Goal: Task Accomplishment & Management: Use online tool/utility

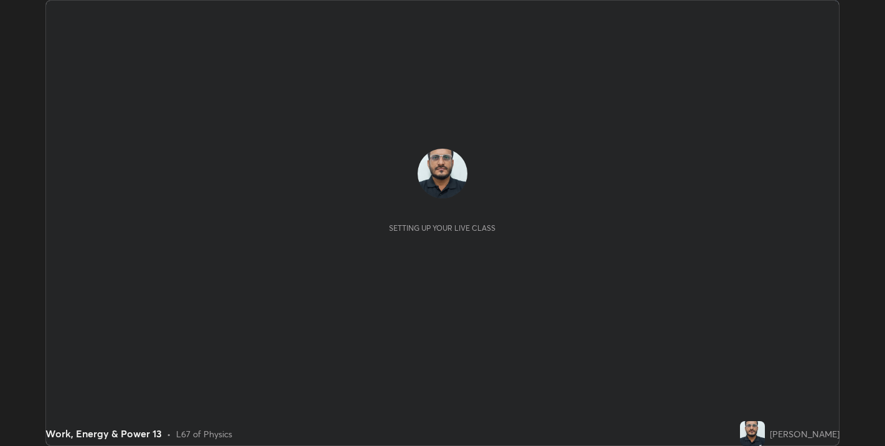
scroll to position [446, 885]
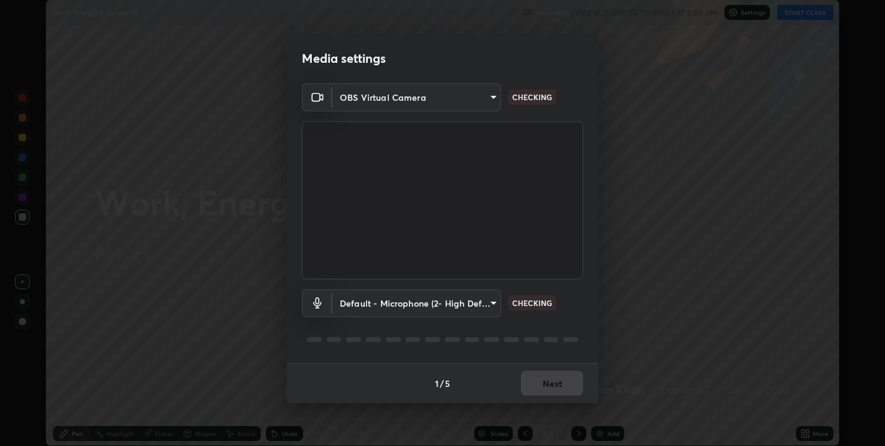
type input "67417adfccfa8b42c30ef4407fe4a6c493a28e79373338af571501226f50bce5"
type input "default"
click at [539, 381] on button "Next" at bounding box center [552, 383] width 62 height 25
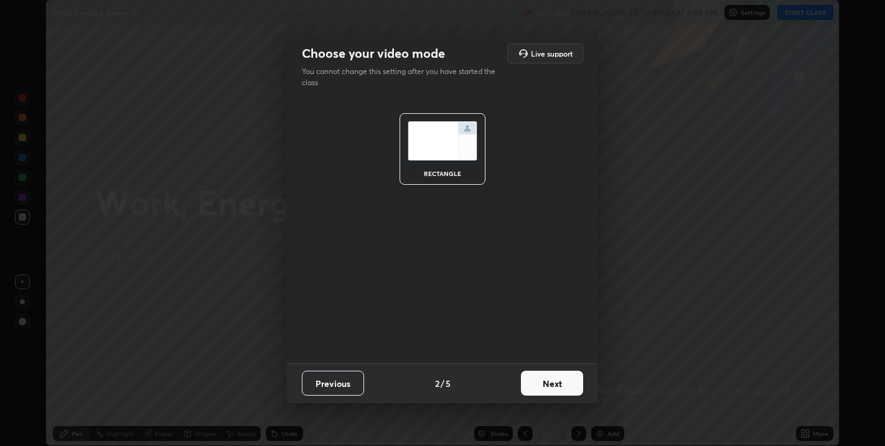
click at [540, 378] on button "Next" at bounding box center [552, 383] width 62 height 25
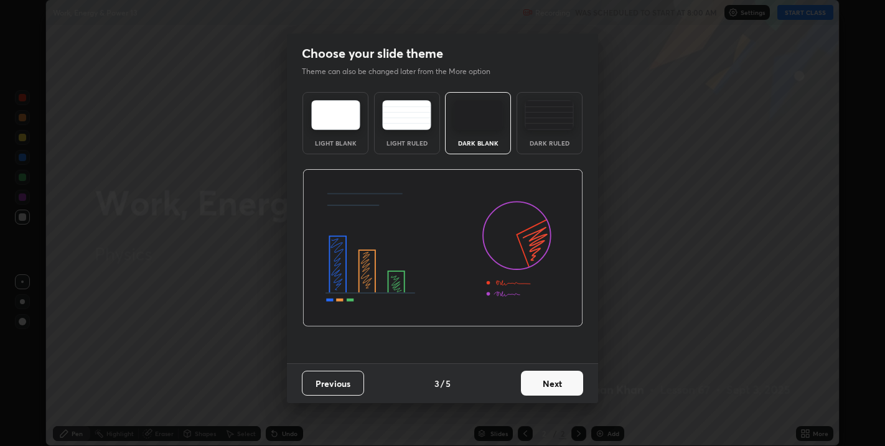
click at [539, 377] on button "Next" at bounding box center [552, 383] width 62 height 25
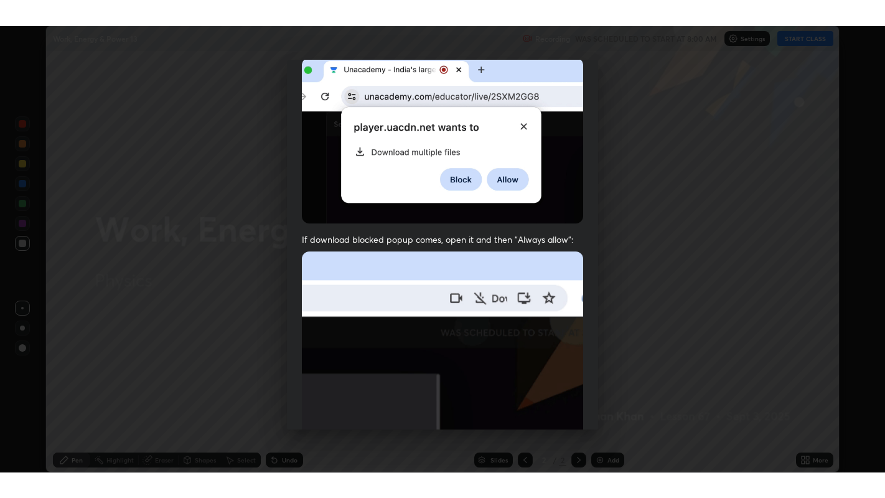
scroll to position [252, 0]
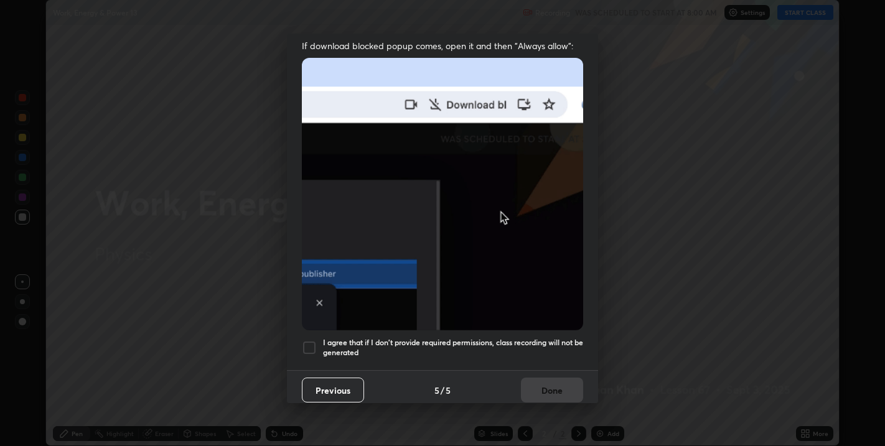
click at [304, 341] on div at bounding box center [309, 347] width 15 height 15
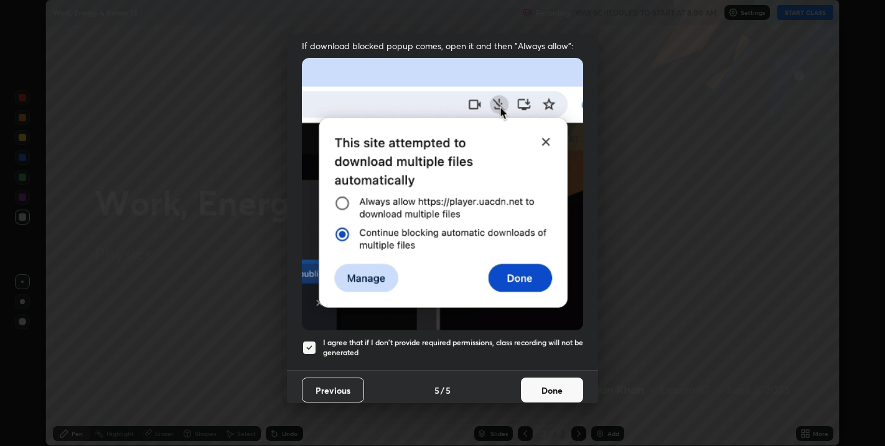
click at [531, 382] on button "Done" at bounding box center [552, 390] width 62 height 25
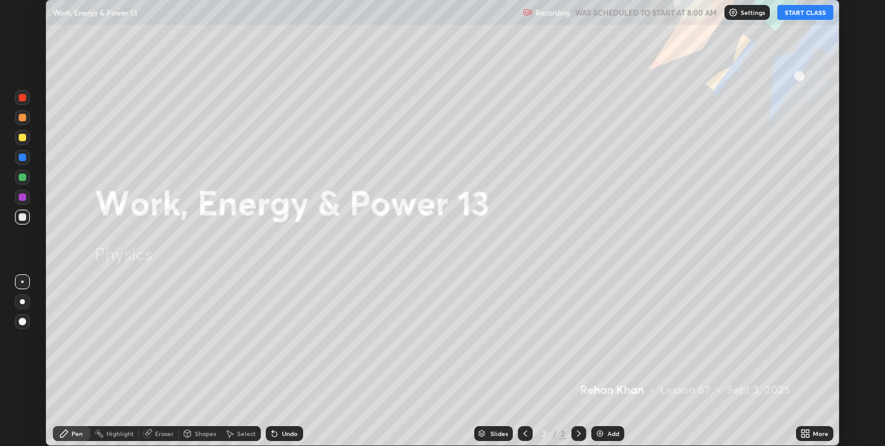
click at [799, 13] on button "START CLASS" at bounding box center [805, 12] width 56 height 15
click at [807, 432] on icon at bounding box center [807, 431] width 3 height 3
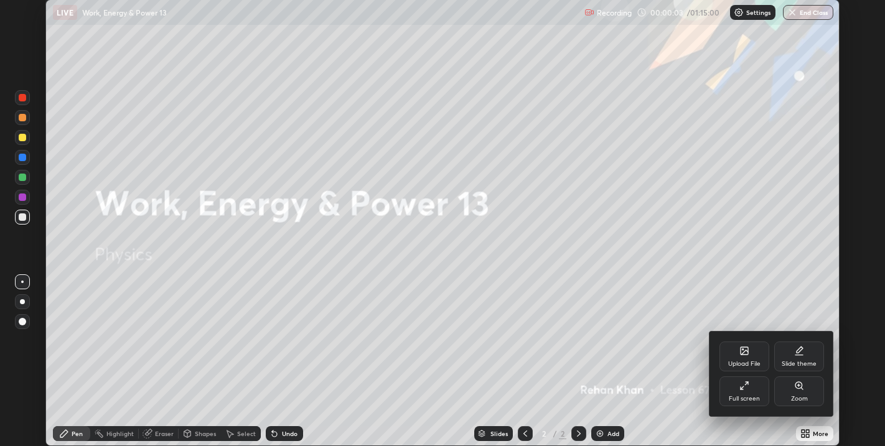
click at [755, 398] on div "Full screen" at bounding box center [743, 399] width 31 height 6
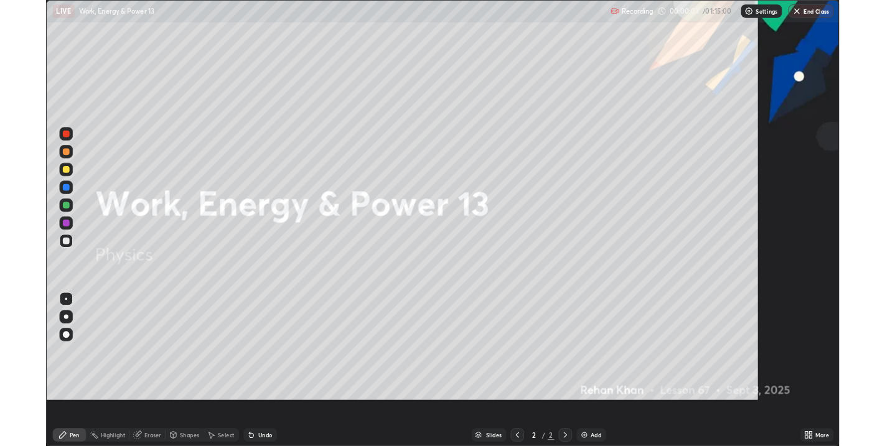
scroll to position [498, 885]
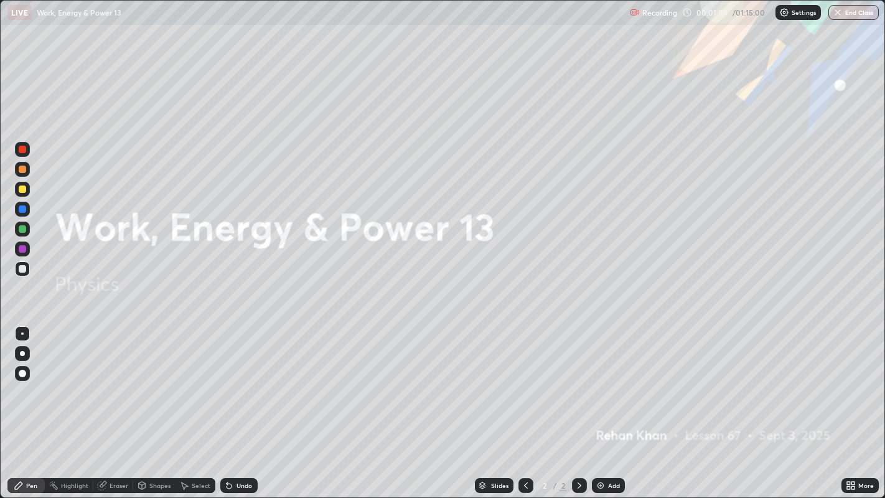
click at [199, 445] on div "Select" at bounding box center [195, 485] width 40 height 15
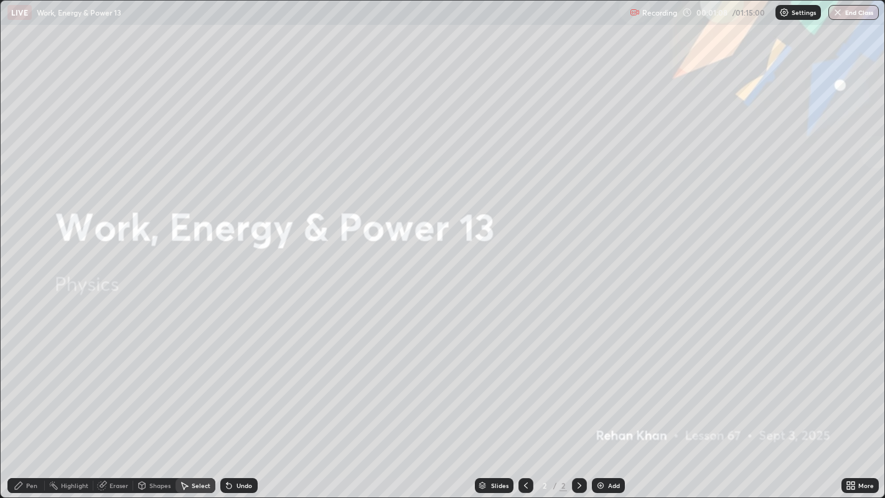
click at [610, 445] on div "Add" at bounding box center [614, 485] width 12 height 6
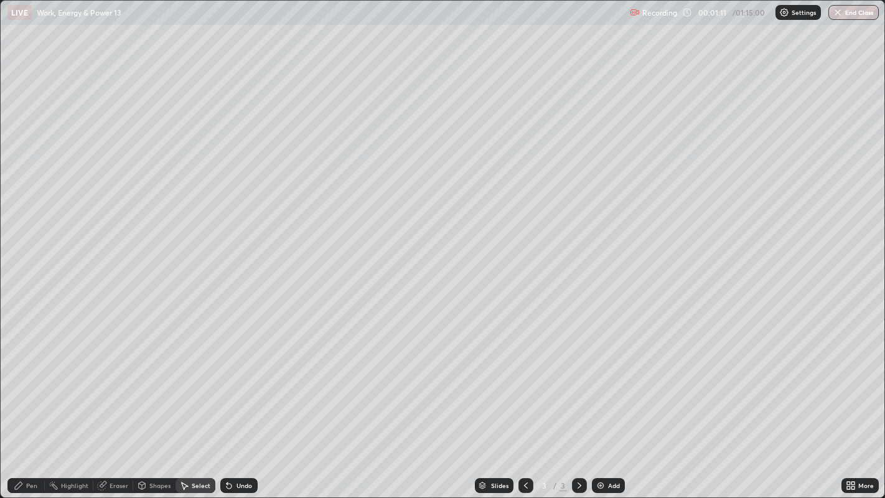
click at [23, 445] on icon at bounding box center [19, 485] width 10 height 10
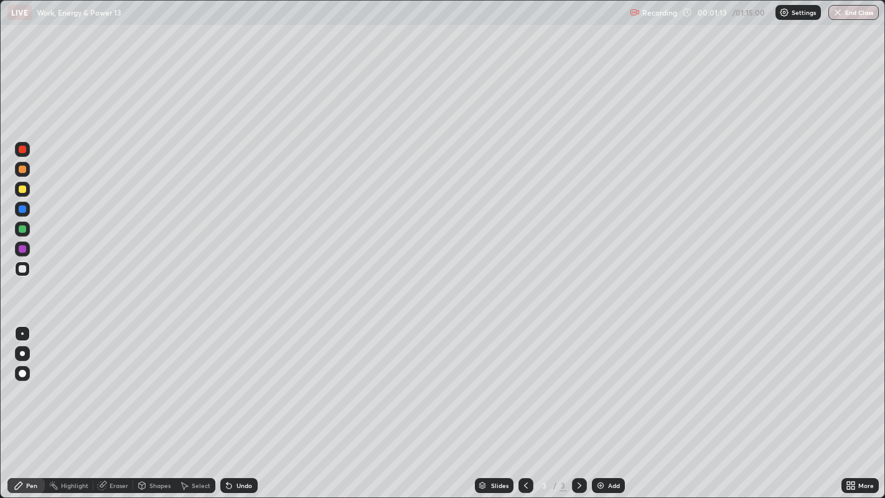
click at [22, 353] on div at bounding box center [22, 353] width 5 height 5
click at [22, 189] on div at bounding box center [22, 188] width 7 height 7
click at [21, 268] on div at bounding box center [22, 268] width 7 height 7
click at [243, 445] on div "Undo" at bounding box center [238, 485] width 37 height 15
click at [244, 445] on div "Undo" at bounding box center [244, 485] width 16 height 6
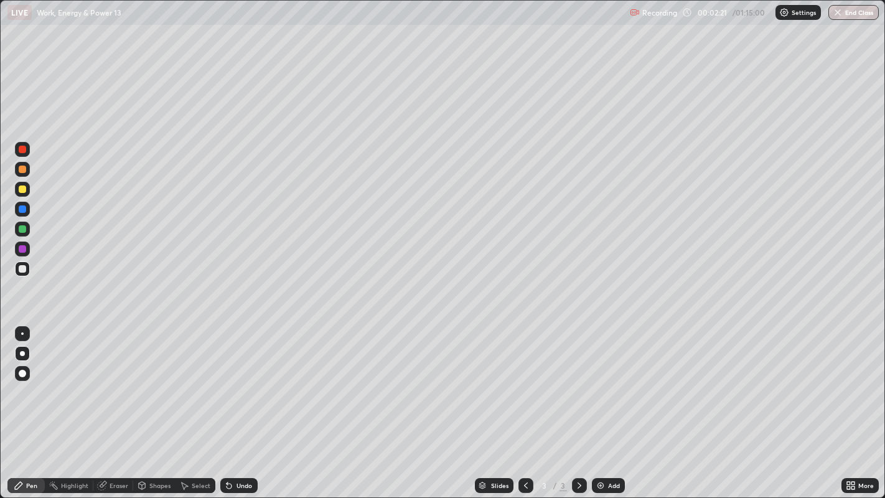
click at [247, 445] on div "Undo" at bounding box center [244, 485] width 16 height 6
click at [250, 445] on div "Undo" at bounding box center [238, 485] width 37 height 15
click at [231, 445] on icon at bounding box center [229, 485] width 10 height 10
click at [233, 445] on div "Undo" at bounding box center [238, 485] width 37 height 15
click at [24, 190] on div at bounding box center [22, 188] width 7 height 7
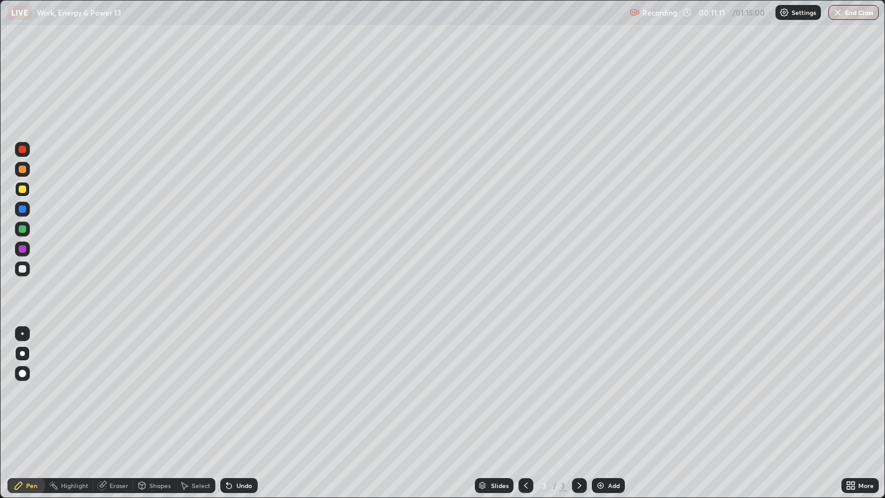
click at [605, 445] on div "Add" at bounding box center [608, 485] width 33 height 15
click at [21, 268] on div at bounding box center [22, 268] width 7 height 7
click at [523, 445] on icon at bounding box center [526, 485] width 10 height 10
click at [578, 445] on icon at bounding box center [579, 485] width 10 height 10
click at [524, 445] on icon at bounding box center [526, 485] width 10 height 10
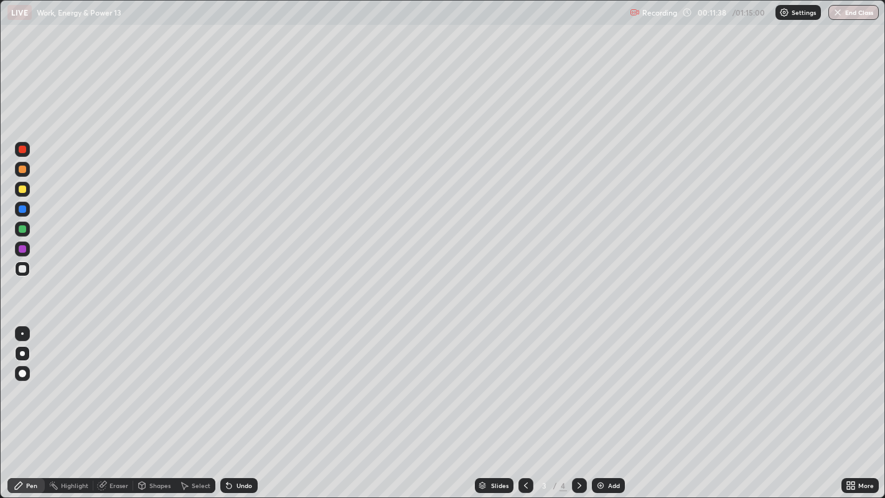
click at [578, 445] on icon at bounding box center [579, 485] width 10 height 10
click at [119, 445] on div "Eraser" at bounding box center [118, 485] width 19 height 6
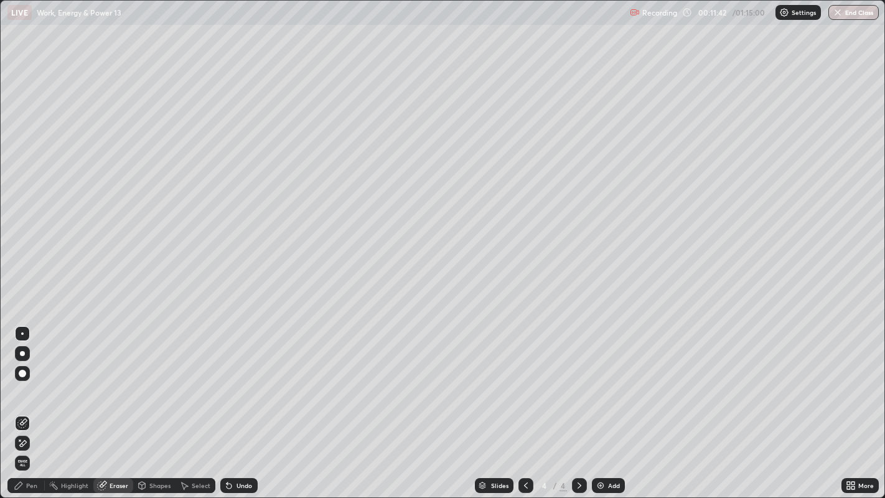
click at [32, 445] on div "Pen" at bounding box center [31, 485] width 11 height 6
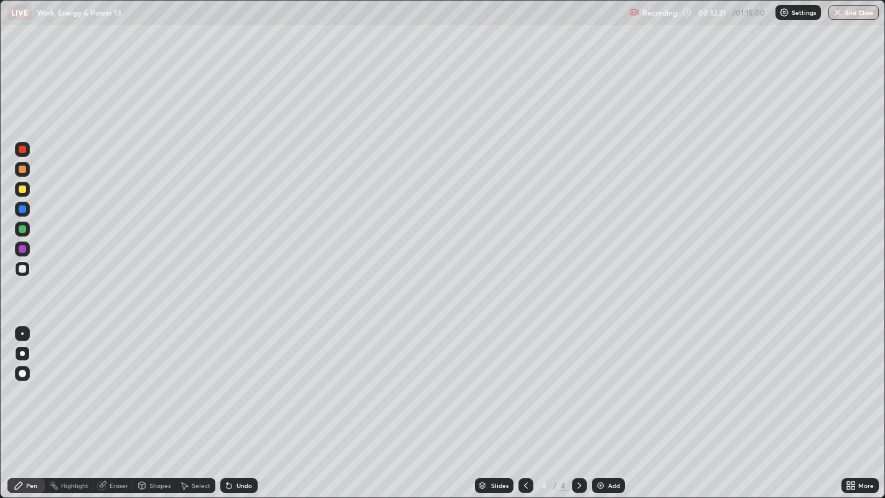
click at [240, 445] on div "Undo" at bounding box center [244, 485] width 16 height 6
click at [238, 445] on div "Undo" at bounding box center [244, 485] width 16 height 6
click at [240, 445] on div "Undo" at bounding box center [244, 485] width 16 height 6
click at [236, 445] on div "Undo" at bounding box center [244, 485] width 16 height 6
click at [19, 208] on div at bounding box center [22, 208] width 7 height 7
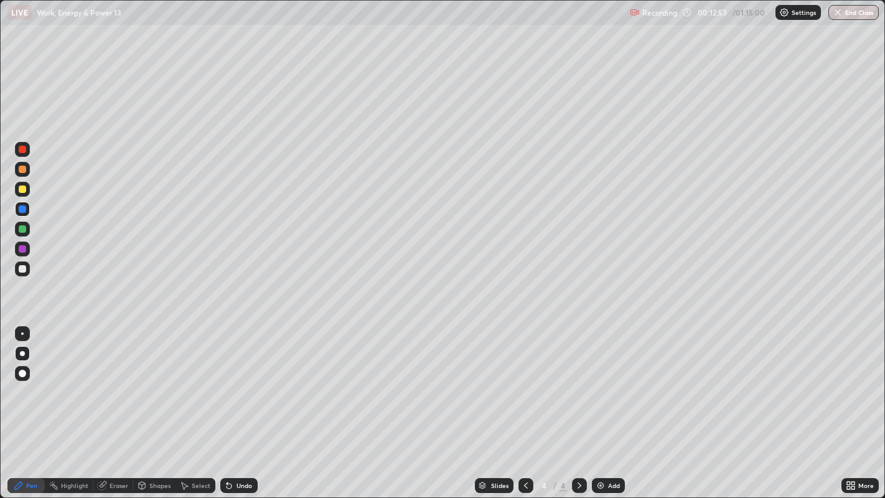
click at [23, 274] on div at bounding box center [22, 268] width 15 height 15
click at [19, 188] on div at bounding box center [22, 188] width 7 height 7
click at [524, 445] on icon at bounding box center [526, 485] width 10 height 10
click at [578, 445] on icon at bounding box center [579, 485] width 10 height 10
click at [229, 445] on icon at bounding box center [229, 485] width 10 height 10
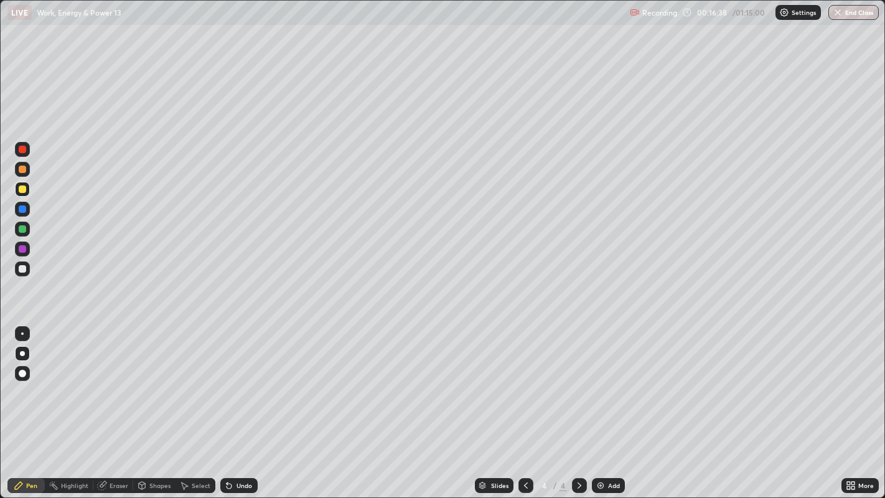
click at [230, 445] on div "Undo" at bounding box center [238, 485] width 37 height 15
click at [227, 445] on icon at bounding box center [228, 485] width 5 height 5
click at [24, 268] on div at bounding box center [22, 268] width 7 height 7
click at [524, 445] on icon at bounding box center [526, 485] width 10 height 10
click at [577, 445] on icon at bounding box center [579, 485] width 10 height 10
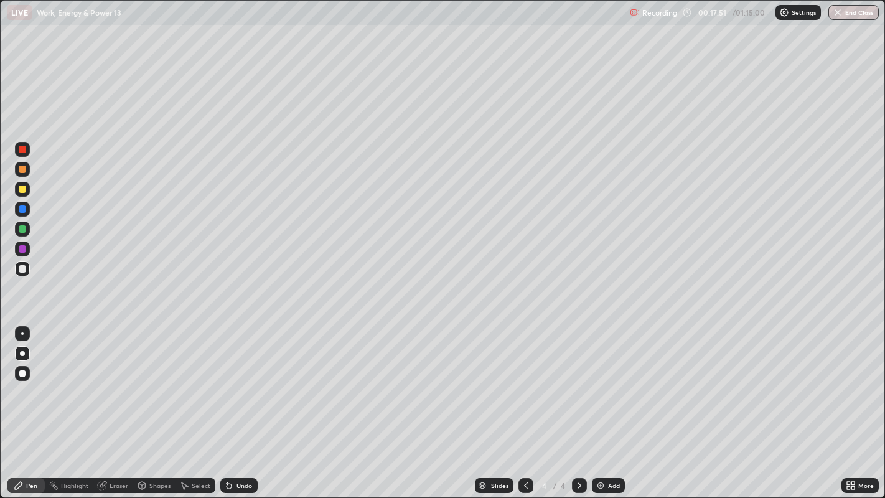
click at [21, 235] on div at bounding box center [22, 228] width 15 height 15
click at [21, 169] on div at bounding box center [22, 168] width 7 height 7
click at [601, 445] on img at bounding box center [600, 485] width 10 height 10
click at [22, 355] on div at bounding box center [22, 353] width 5 height 5
click at [24, 266] on div at bounding box center [22, 268] width 7 height 7
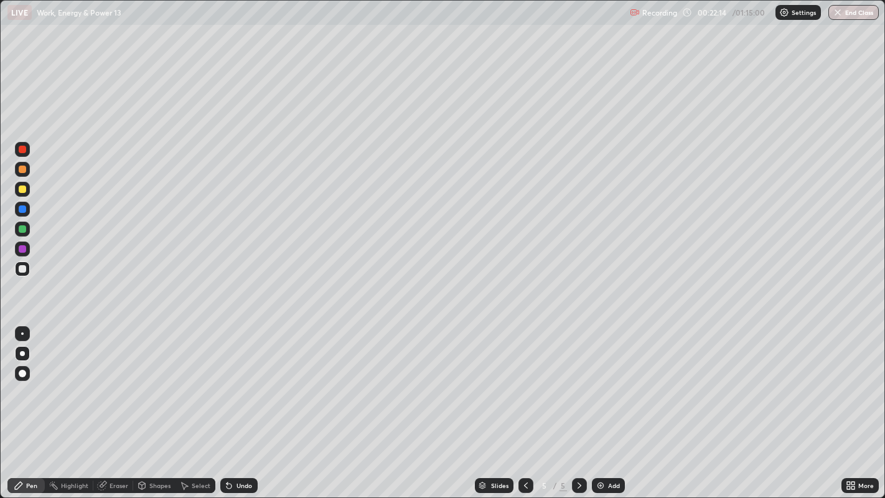
click at [23, 192] on div at bounding box center [22, 188] width 7 height 7
click at [24, 269] on div at bounding box center [22, 268] width 7 height 7
click at [22, 189] on div at bounding box center [22, 188] width 7 height 7
click at [240, 445] on div "Undo" at bounding box center [244, 485] width 16 height 6
click at [243, 445] on div "Undo" at bounding box center [244, 485] width 16 height 6
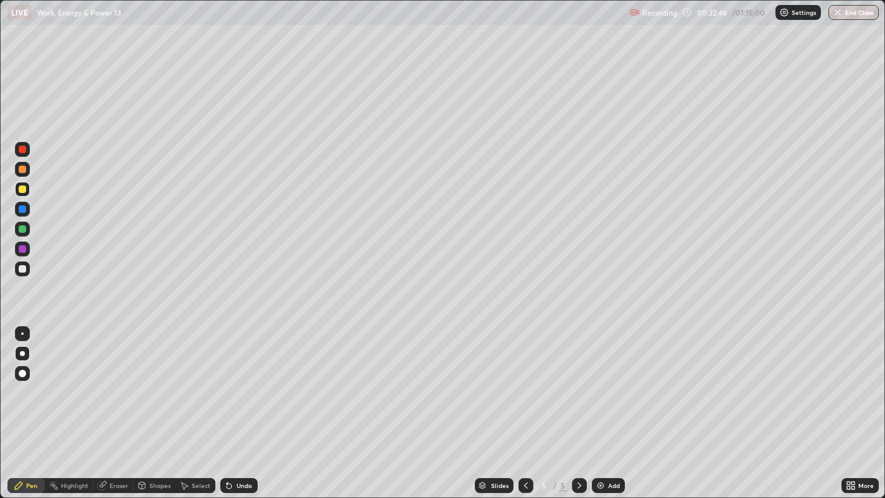
click at [243, 445] on div "Undo" at bounding box center [244, 485] width 16 height 6
click at [240, 445] on div "Undo" at bounding box center [238, 485] width 37 height 15
click at [22, 269] on div at bounding box center [22, 268] width 7 height 7
click at [20, 169] on div at bounding box center [22, 168] width 7 height 7
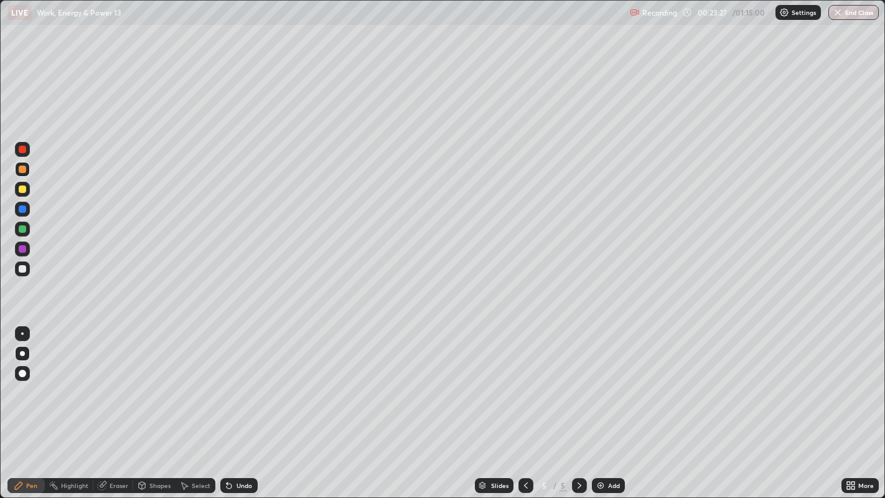
click at [243, 445] on div "Undo" at bounding box center [244, 485] width 16 height 6
click at [19, 266] on div at bounding box center [22, 268] width 7 height 7
click at [238, 445] on div "Undo" at bounding box center [244, 485] width 16 height 6
click at [119, 445] on div "Eraser" at bounding box center [113, 485] width 40 height 15
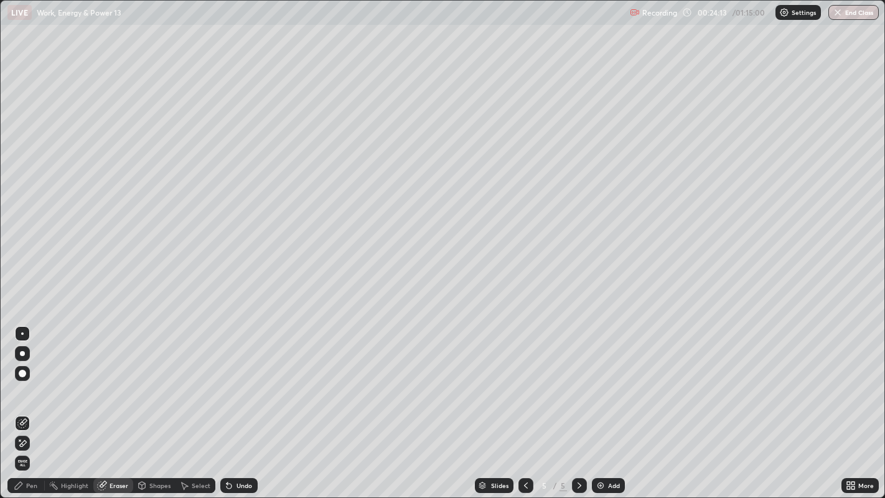
click at [26, 445] on div "Pen" at bounding box center [25, 485] width 37 height 15
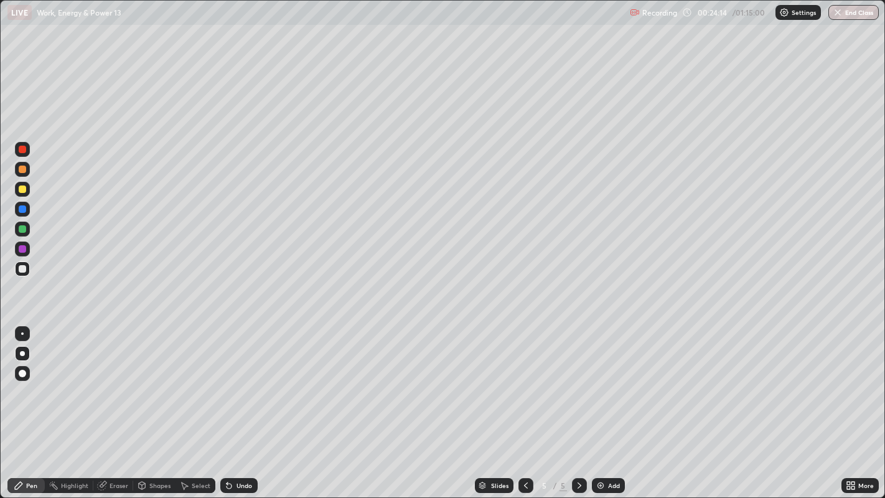
click at [19, 170] on div at bounding box center [22, 168] width 7 height 7
click at [113, 445] on div "Eraser" at bounding box center [113, 485] width 40 height 15
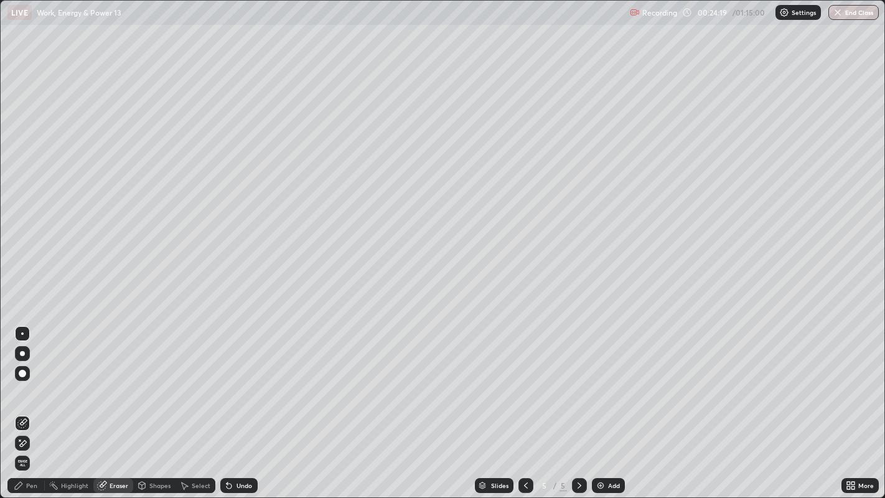
click at [26, 445] on div "Pen" at bounding box center [25, 485] width 37 height 15
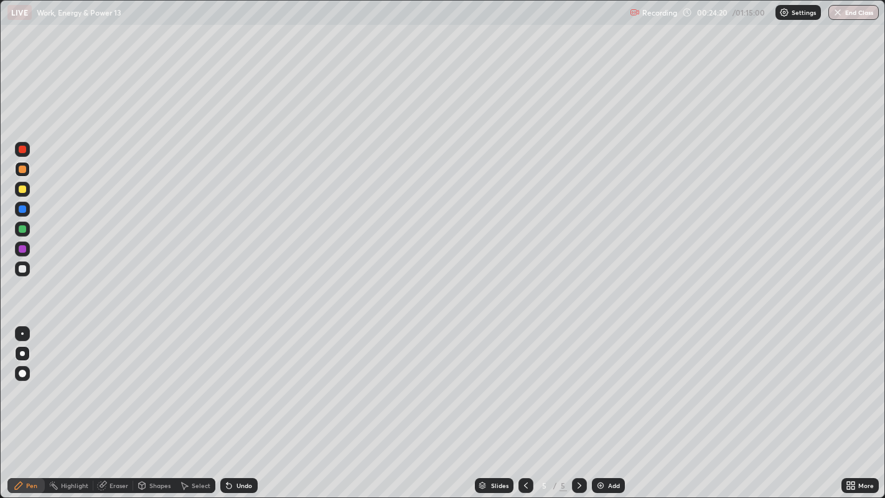
click at [21, 271] on div at bounding box center [22, 268] width 7 height 7
click at [22, 189] on div at bounding box center [22, 188] width 7 height 7
click at [22, 170] on div at bounding box center [22, 168] width 7 height 7
click at [112, 445] on div "Eraser" at bounding box center [118, 485] width 19 height 6
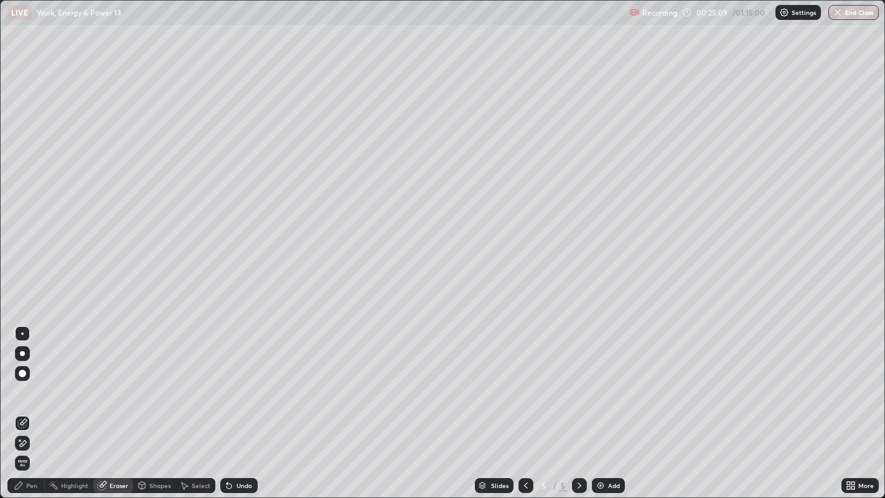
click at [22, 445] on div "Pen" at bounding box center [25, 485] width 37 height 15
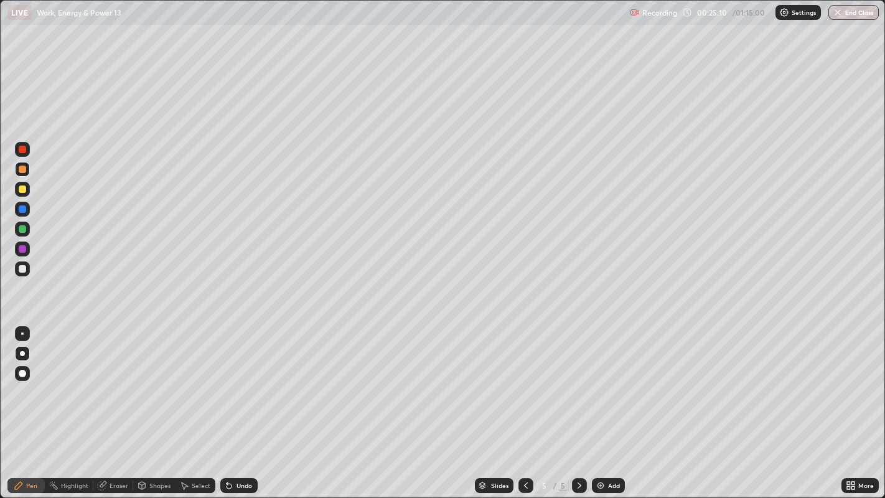
click at [22, 170] on div at bounding box center [22, 168] width 7 height 7
click at [19, 209] on div at bounding box center [22, 208] width 7 height 7
click at [22, 271] on div at bounding box center [22, 268] width 7 height 7
click at [22, 167] on div at bounding box center [22, 168] width 7 height 7
click at [234, 445] on div "Undo" at bounding box center [238, 485] width 37 height 15
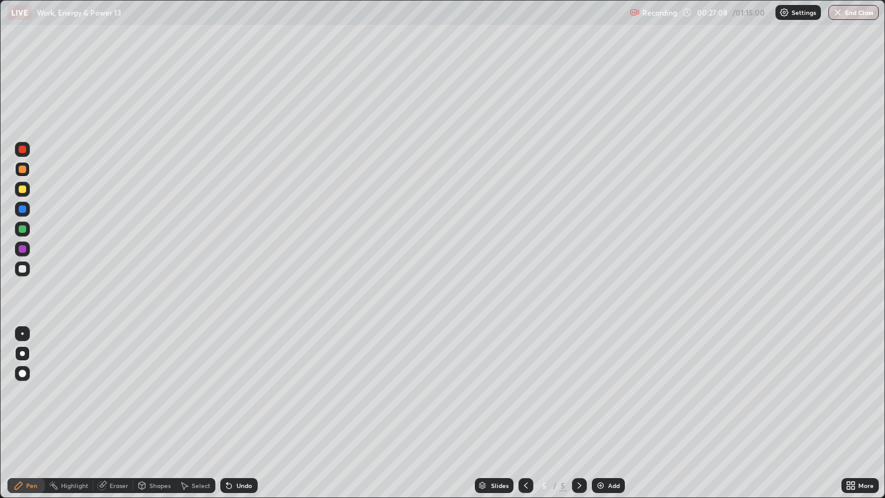
click at [23, 270] on div at bounding box center [22, 268] width 7 height 7
click at [20, 208] on div at bounding box center [22, 208] width 7 height 7
click at [22, 269] on div at bounding box center [22, 268] width 7 height 7
click at [23, 172] on div at bounding box center [22, 168] width 7 height 7
click at [26, 271] on div at bounding box center [22, 268] width 15 height 15
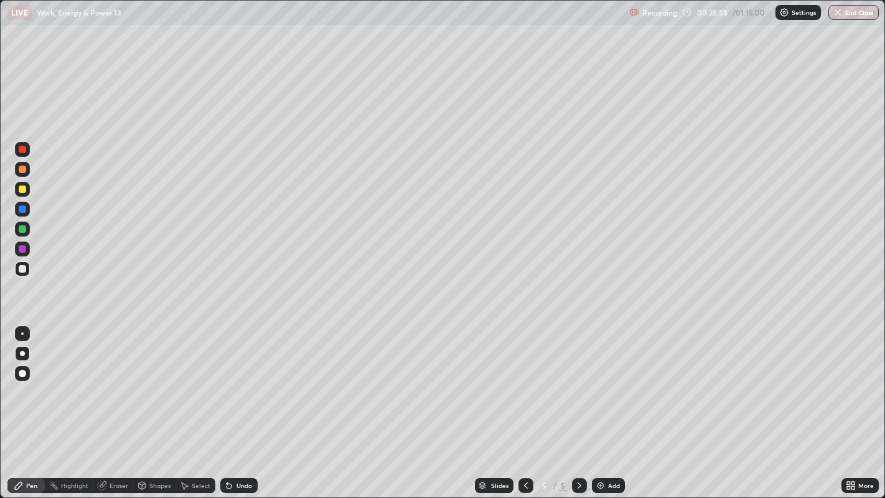
click at [22, 210] on div at bounding box center [22, 208] width 7 height 7
click at [23, 268] on div at bounding box center [22, 268] width 7 height 7
click at [22, 332] on div at bounding box center [22, 333] width 2 height 2
click at [23, 192] on div at bounding box center [22, 188] width 7 height 7
click at [22, 169] on div at bounding box center [22, 168] width 7 height 7
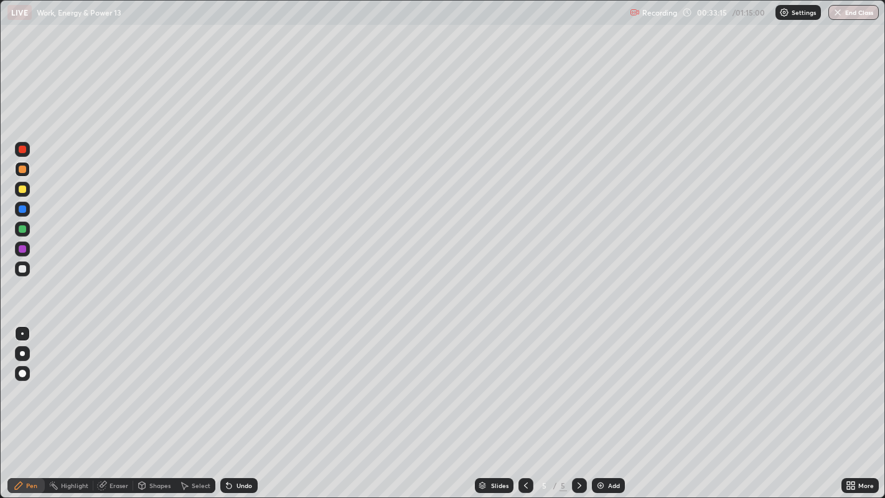
click at [22, 190] on div at bounding box center [22, 188] width 7 height 7
click at [22, 148] on div at bounding box center [22, 149] width 7 height 7
click at [799, 445] on div "Slides 5 / 5 Add" at bounding box center [550, 485] width 584 height 25
click at [605, 445] on div "Add" at bounding box center [608, 485] width 33 height 15
click at [22, 270] on div at bounding box center [22, 268] width 7 height 7
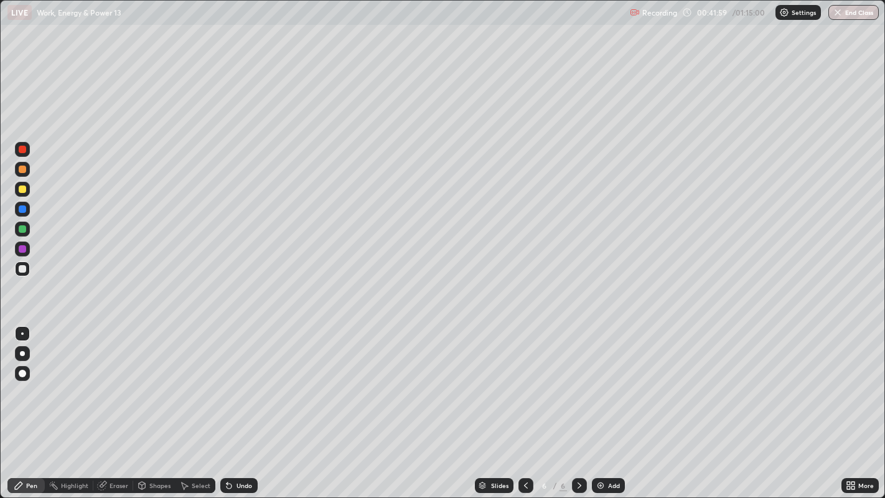
click at [238, 445] on div "Undo" at bounding box center [244, 485] width 16 height 6
click at [240, 445] on div "Undo" at bounding box center [244, 485] width 16 height 6
click at [235, 445] on div "Undo" at bounding box center [238, 485] width 37 height 15
click at [607, 445] on div "Add" at bounding box center [608, 485] width 33 height 15
click at [22, 270] on div at bounding box center [22, 268] width 7 height 7
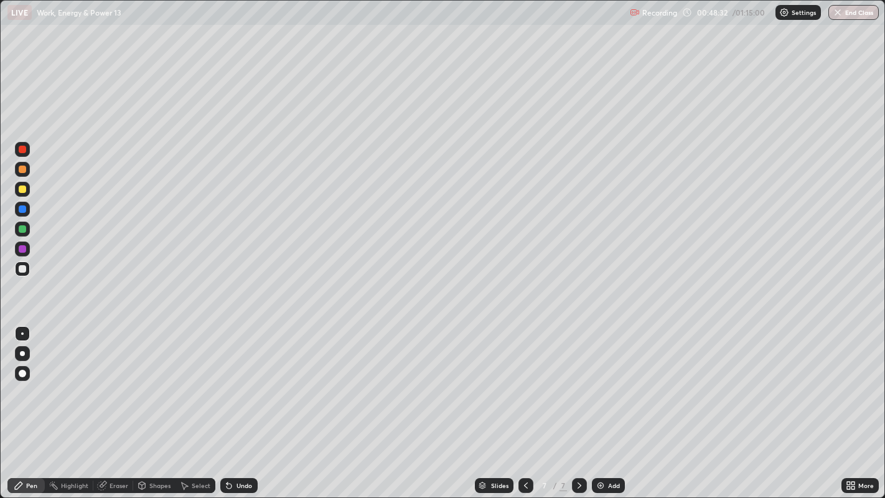
click at [23, 208] on div at bounding box center [22, 208] width 7 height 7
click at [23, 265] on div at bounding box center [22, 268] width 7 height 7
click at [22, 191] on div at bounding box center [22, 188] width 7 height 7
click at [20, 272] on div at bounding box center [22, 268] width 7 height 7
click at [20, 188] on div at bounding box center [22, 188] width 7 height 7
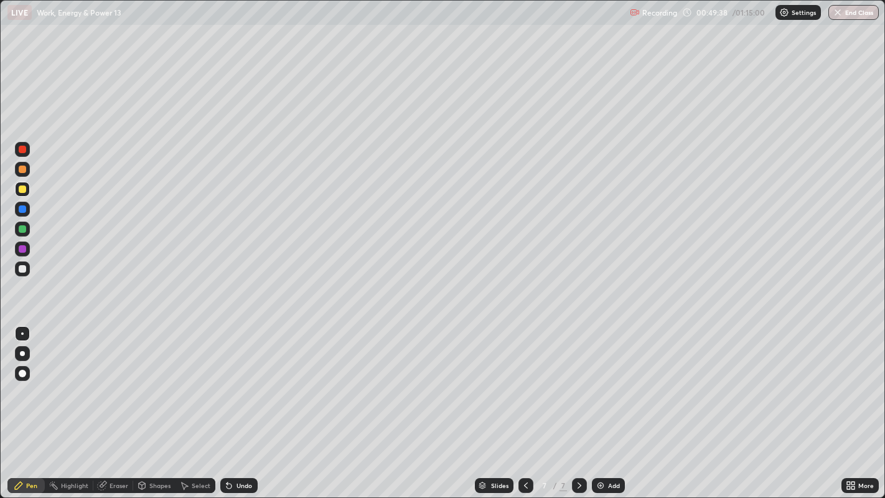
click at [22, 269] on div at bounding box center [22, 268] width 7 height 7
click at [604, 445] on div "Add" at bounding box center [608, 485] width 33 height 15
click at [22, 269] on div at bounding box center [22, 268] width 7 height 7
click at [21, 208] on div at bounding box center [22, 208] width 7 height 7
click at [21, 272] on div at bounding box center [22, 268] width 7 height 7
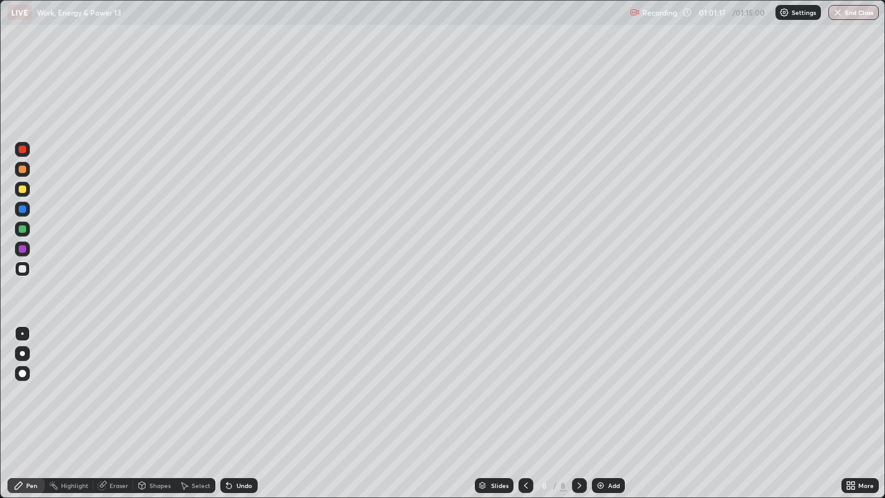
click at [611, 445] on div "Add" at bounding box center [614, 485] width 12 height 6
click at [23, 271] on div at bounding box center [22, 268] width 7 height 7
click at [156, 445] on div "Shapes" at bounding box center [159, 485] width 21 height 6
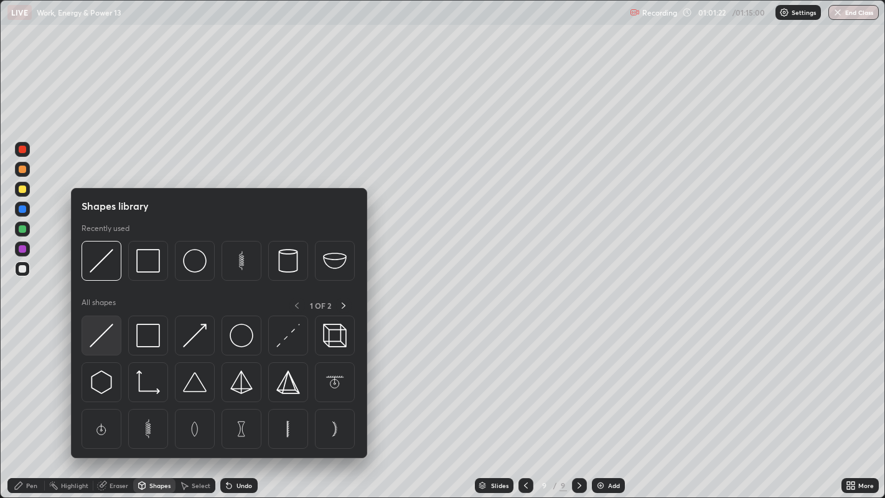
click at [108, 343] on img at bounding box center [102, 336] width 24 height 24
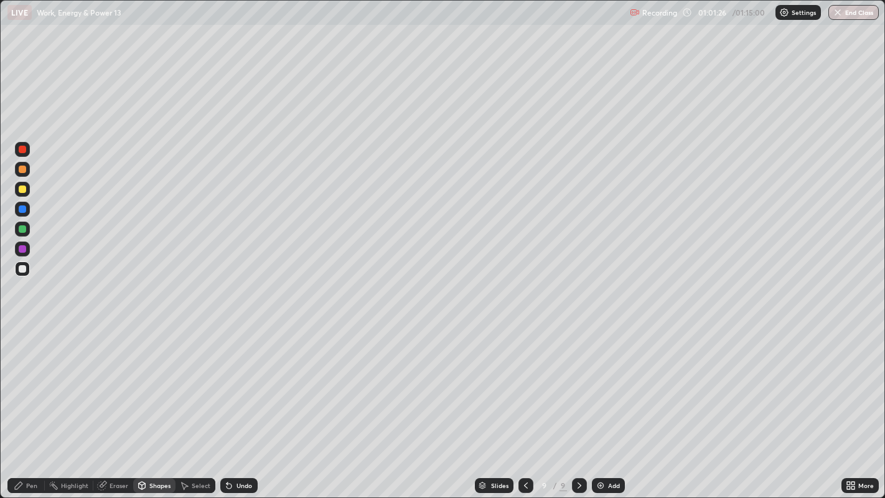
click at [23, 445] on icon at bounding box center [19, 485] width 10 height 10
click at [22, 269] on div at bounding box center [22, 268] width 7 height 7
click at [22, 171] on div at bounding box center [22, 168] width 7 height 7
click at [22, 268] on div at bounding box center [22, 268] width 7 height 7
click at [20, 210] on div at bounding box center [22, 208] width 7 height 7
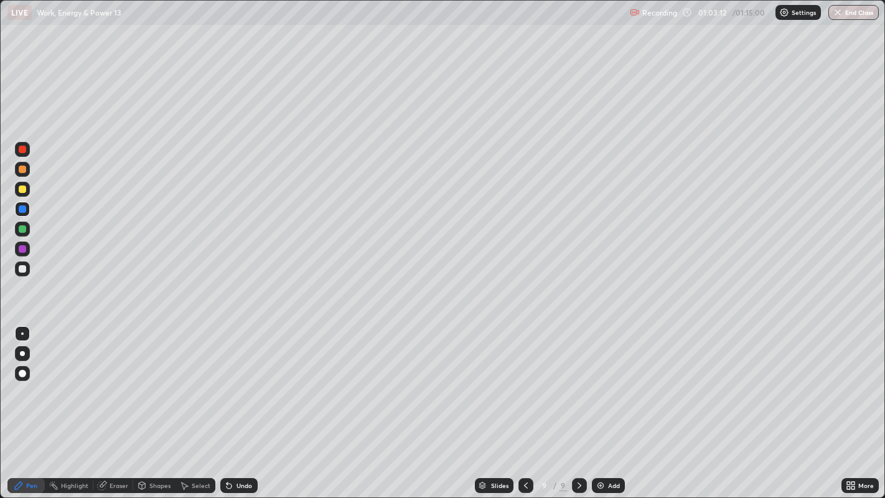
click at [25, 272] on div at bounding box center [22, 268] width 15 height 15
click at [606, 445] on div "Add" at bounding box center [608, 485] width 33 height 15
click at [19, 268] on div at bounding box center [22, 268] width 7 height 7
click at [21, 172] on div at bounding box center [22, 168] width 7 height 7
click at [26, 266] on div at bounding box center [22, 268] width 15 height 15
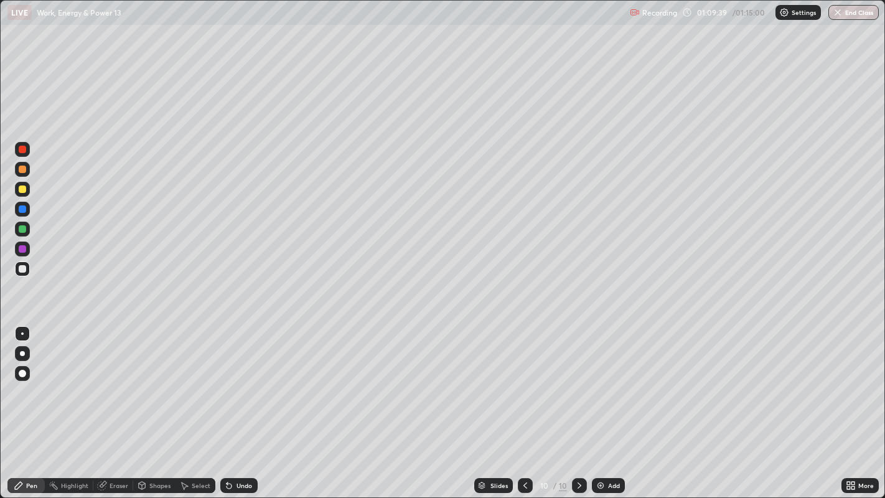
click at [24, 268] on div at bounding box center [22, 268] width 7 height 7
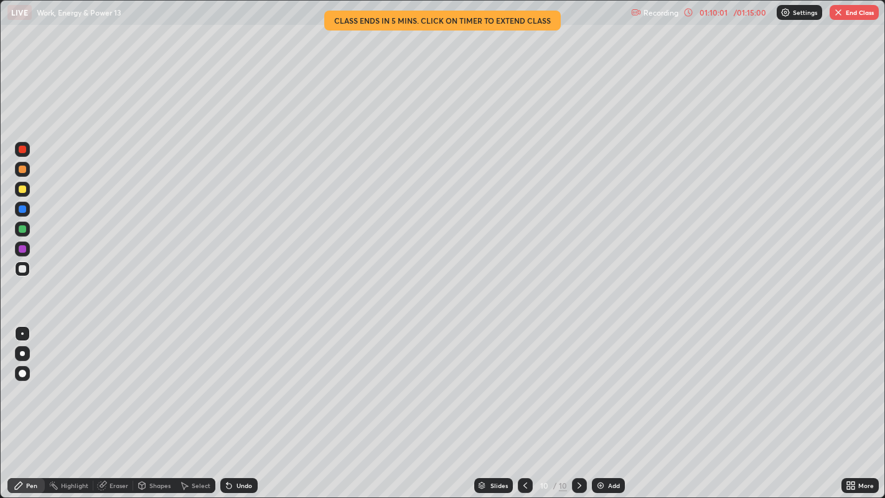
click at [22, 190] on div at bounding box center [22, 188] width 7 height 7
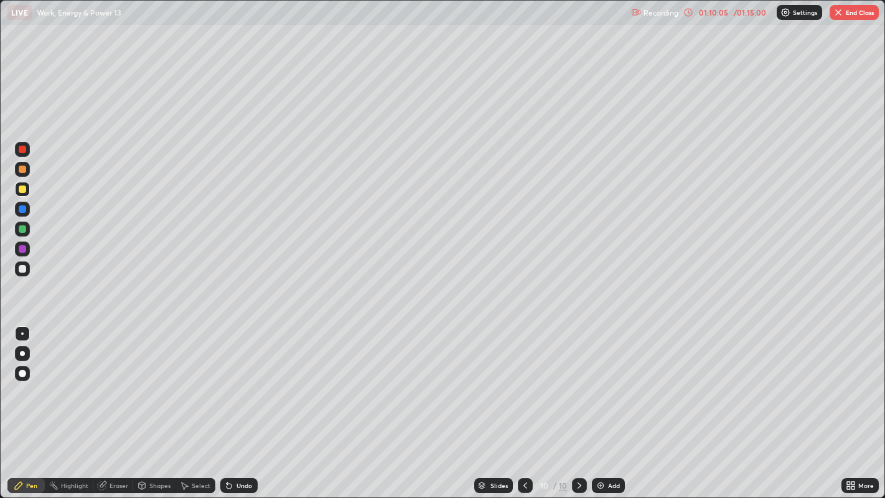
click at [242, 445] on div "Undo" at bounding box center [244, 485] width 16 height 6
click at [19, 172] on div at bounding box center [22, 169] width 15 height 15
click at [116, 445] on div "Eraser" at bounding box center [118, 485] width 19 height 6
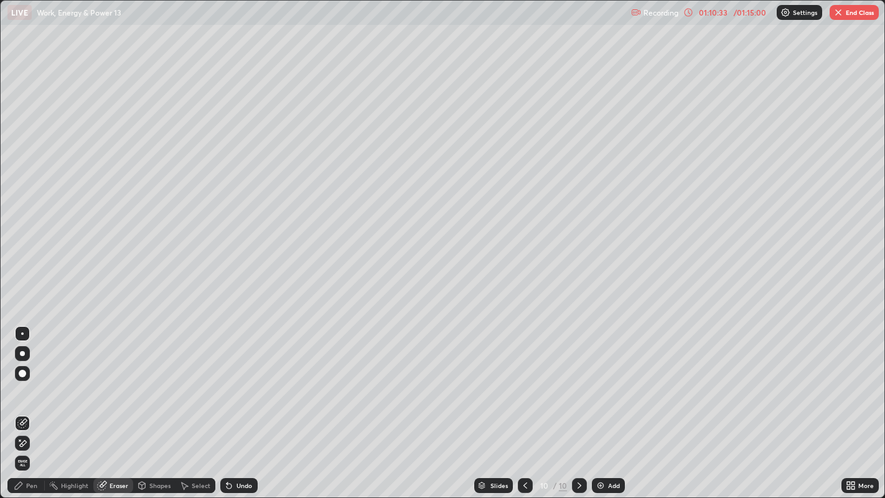
click at [32, 445] on div "Pen" at bounding box center [31, 485] width 11 height 6
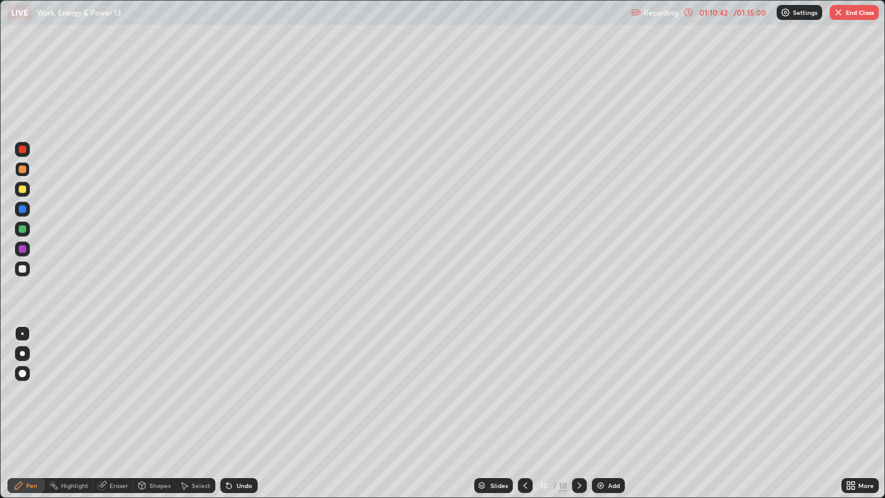
click at [23, 192] on div at bounding box center [22, 188] width 7 height 7
click at [21, 269] on div at bounding box center [22, 268] width 7 height 7
click at [22, 210] on div at bounding box center [22, 208] width 7 height 7
click at [26, 269] on div at bounding box center [22, 268] width 7 height 7
click at [19, 171] on div at bounding box center [22, 168] width 7 height 7
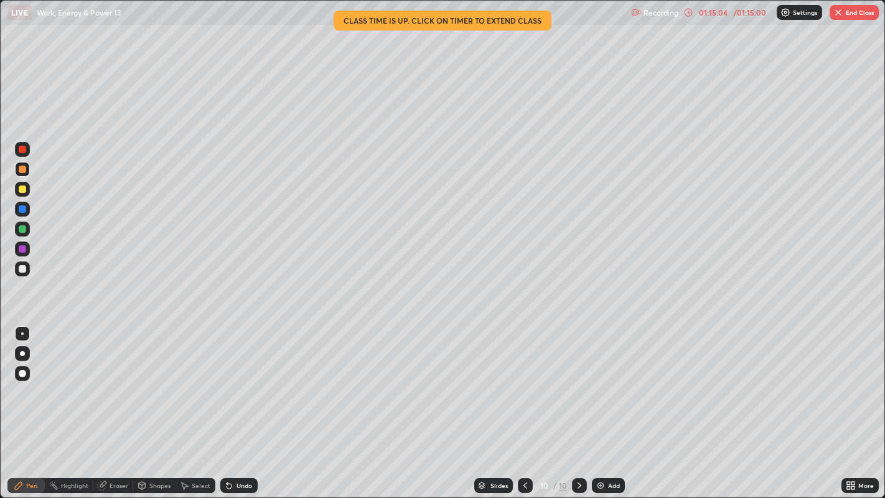
click at [19, 192] on div at bounding box center [22, 188] width 7 height 7
click at [19, 170] on div at bounding box center [22, 168] width 7 height 7
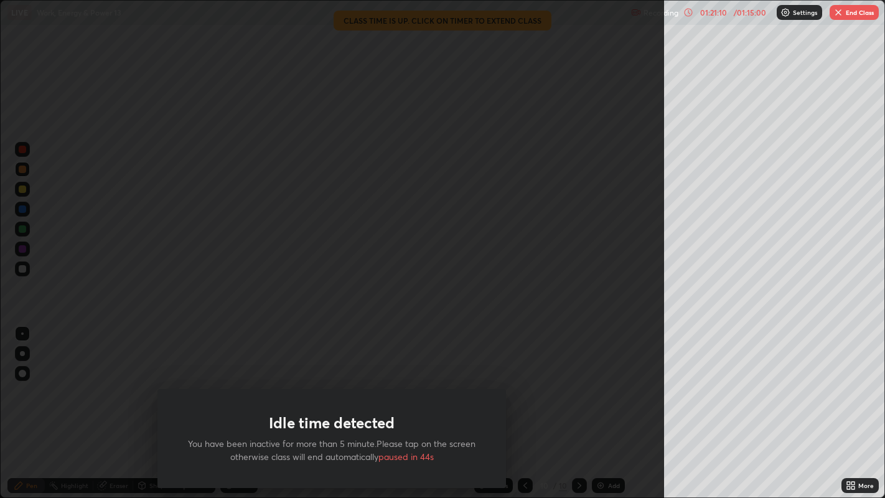
click at [425, 301] on div "Idle time detected You have been inactive for more than 5 minute.Please tap on …" at bounding box center [332, 249] width 664 height 498
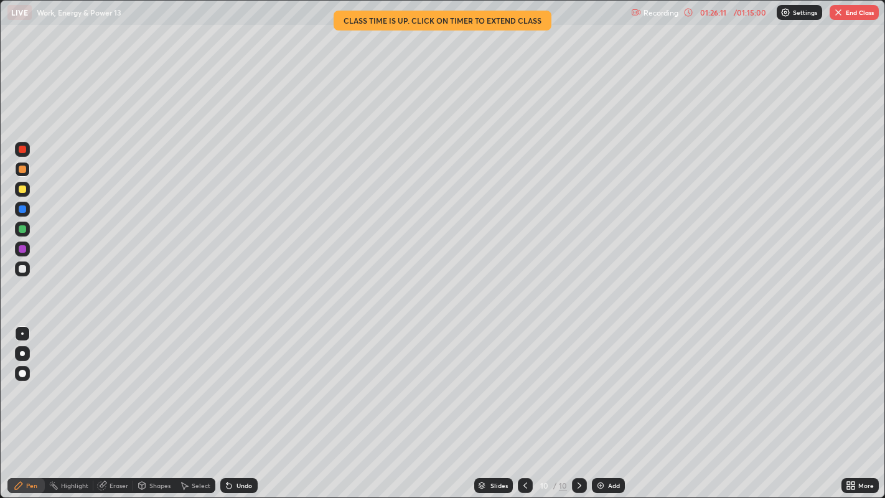
click at [852, 14] on button "End Class" at bounding box center [853, 12] width 49 height 15
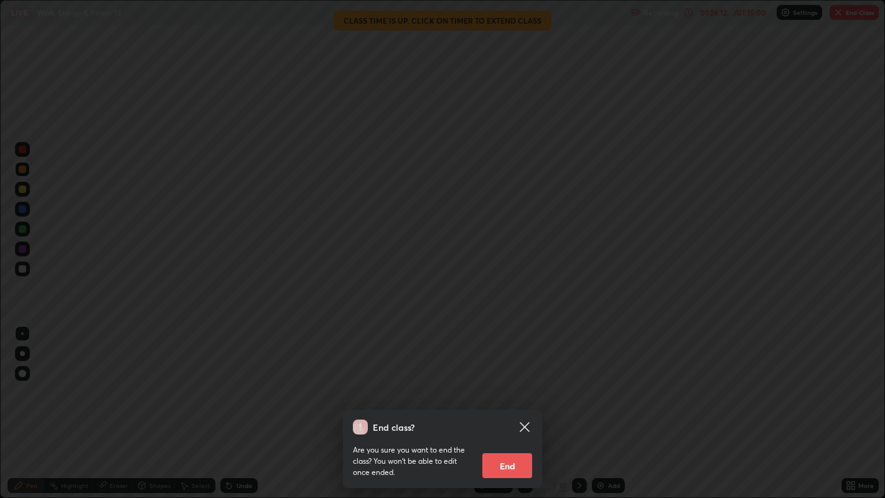
click at [518, 445] on button "End" at bounding box center [507, 465] width 50 height 25
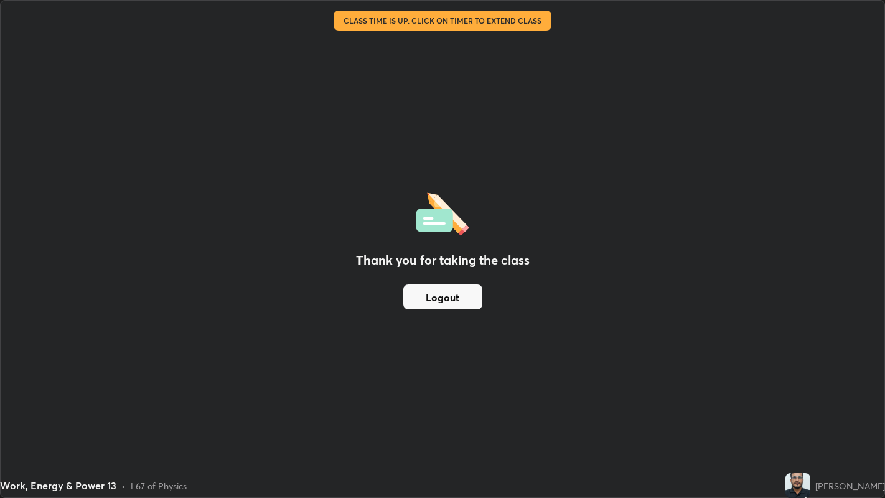
click at [434, 301] on button "Logout" at bounding box center [442, 296] width 79 height 25
click at [444, 294] on button "Logout" at bounding box center [442, 296] width 79 height 25
click at [434, 297] on button "Logout" at bounding box center [442, 296] width 79 height 25
click at [430, 298] on button "Logout" at bounding box center [442, 296] width 79 height 25
click at [445, 285] on button "Logout" at bounding box center [442, 296] width 79 height 25
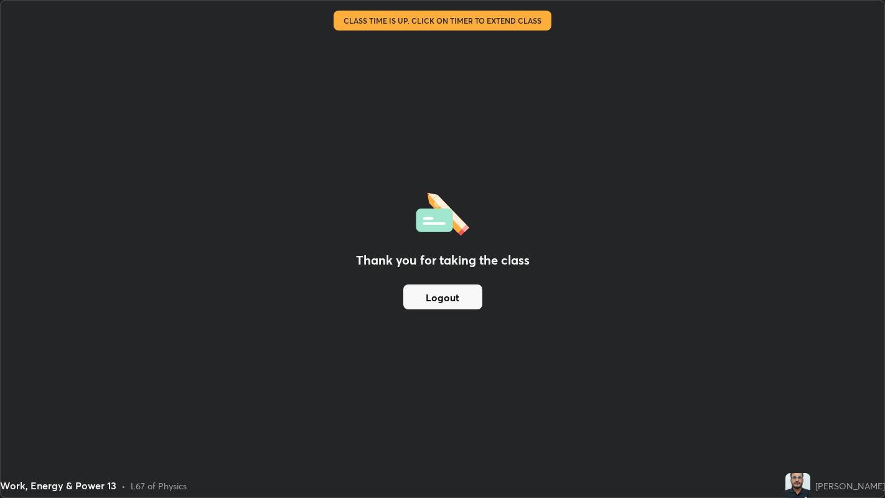
click at [443, 304] on button "Logout" at bounding box center [442, 296] width 79 height 25
click at [463, 296] on button "Logout" at bounding box center [442, 296] width 79 height 25
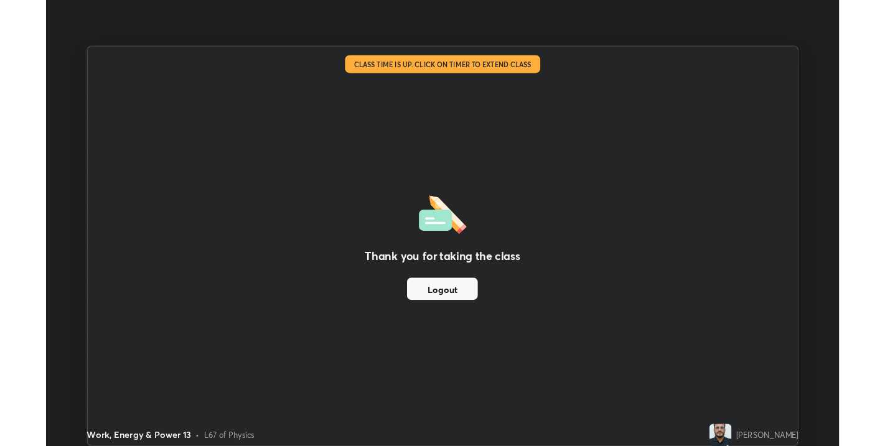
scroll to position [61765, 61326]
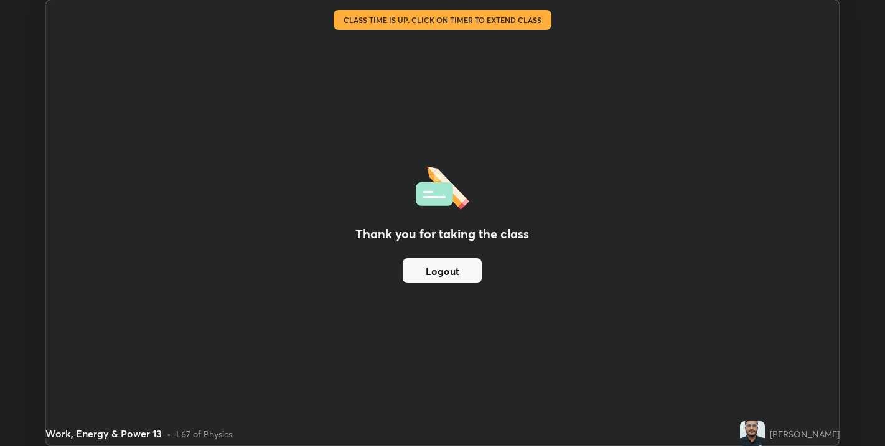
click at [446, 273] on button "Logout" at bounding box center [442, 270] width 79 height 25
